Goal: Complete application form

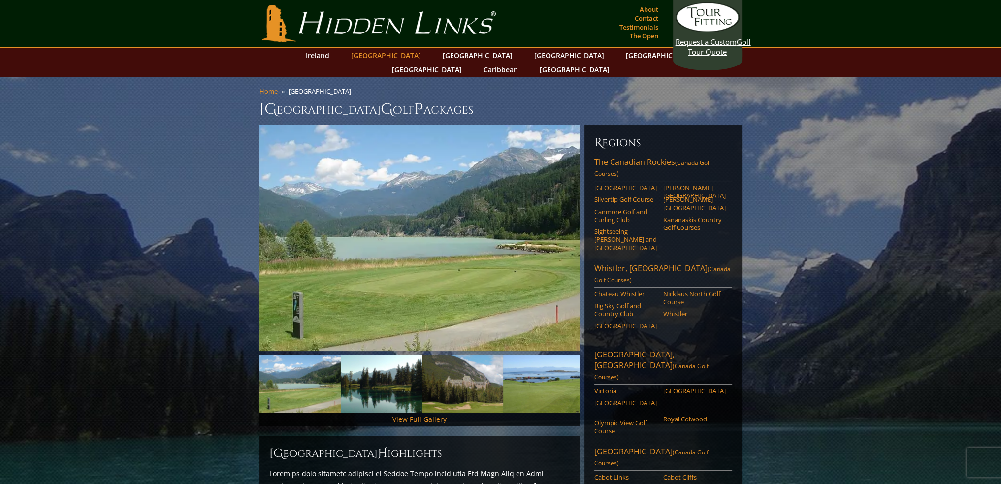
click at [385, 55] on link "[GEOGRAPHIC_DATA]" at bounding box center [386, 55] width 80 height 14
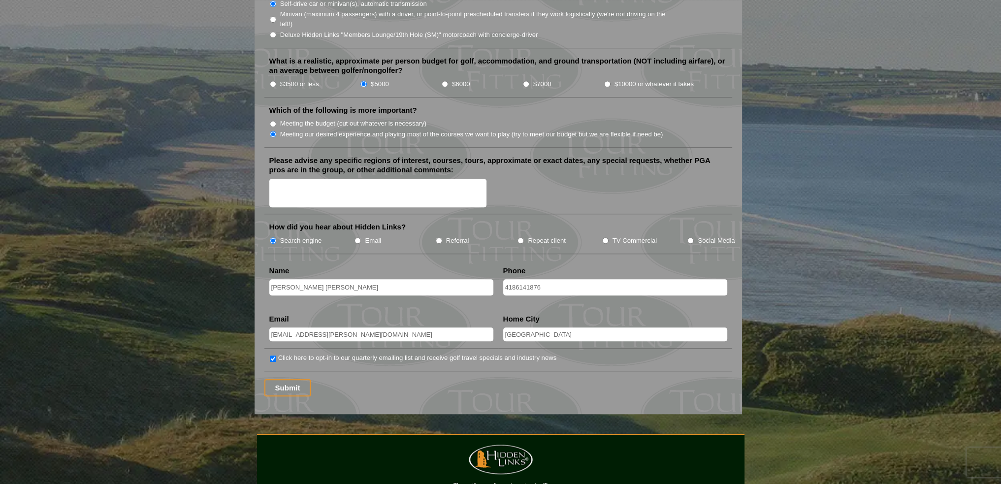
scroll to position [1132, 0]
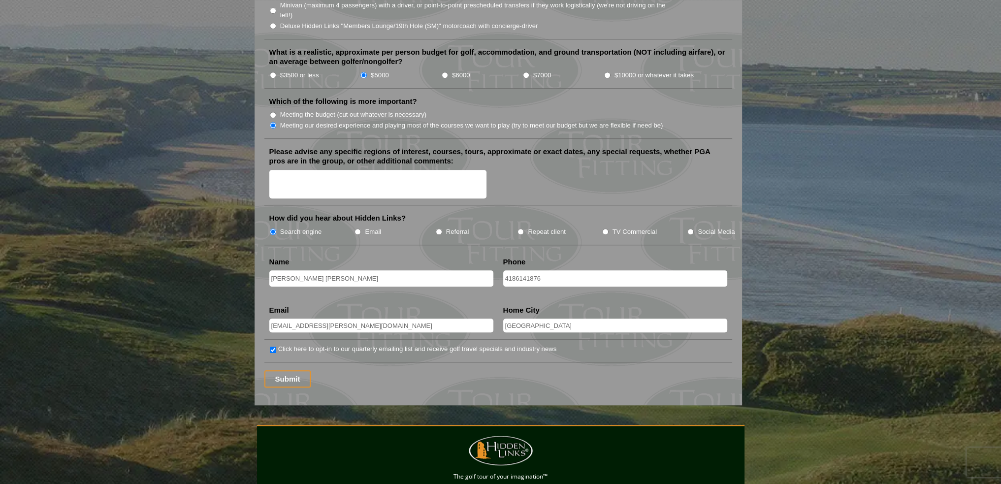
click at [317, 170] on textarea "Please advise any specific regions of interest, courses, tours, approximate or …" at bounding box center [378, 184] width 218 height 29
type textarea "e"
type textarea "may stop a few scotch producer also"
click at [291, 370] on input "Submit" at bounding box center [287, 378] width 47 height 17
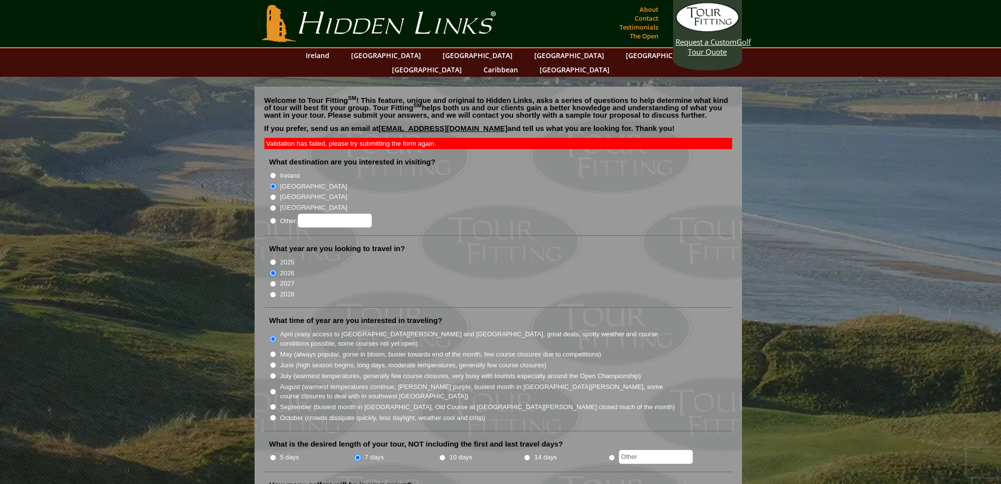
scroll to position [1132, 0]
